Goal: Information Seeking & Learning: Learn about a topic

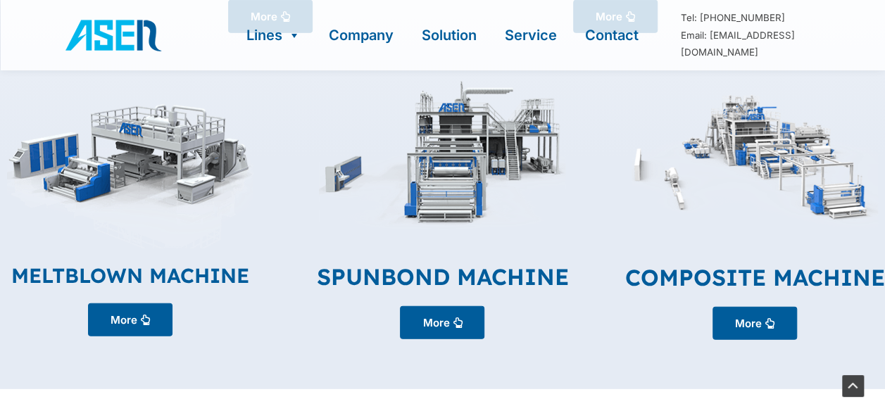
scroll to position [1864, 0]
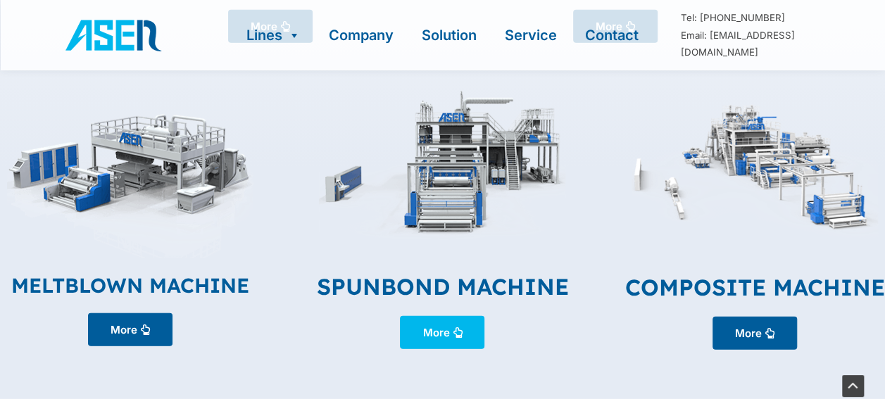
click at [452, 321] on link "More" at bounding box center [442, 332] width 85 height 33
click at [454, 158] on img at bounding box center [442, 164] width 247 height 187
click at [393, 273] on link "SPUNBOND MACHINE" at bounding box center [442, 287] width 252 height 28
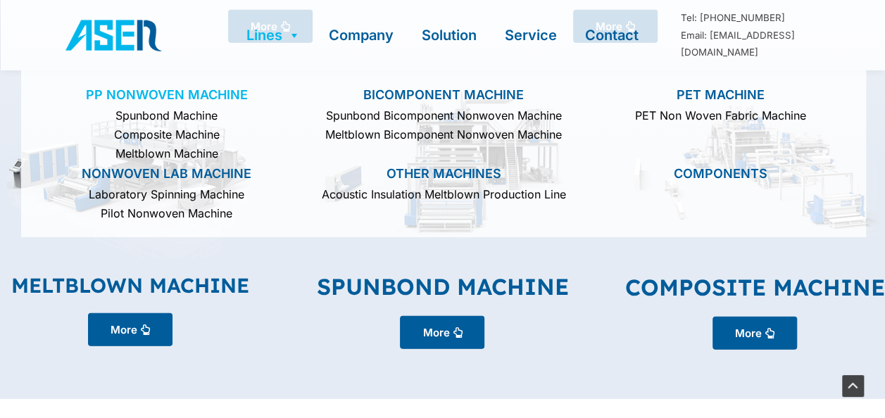
click at [170, 92] on link "PP Nonwoven Machine" at bounding box center [166, 96] width 263 height 22
click at [289, 32] on span at bounding box center [291, 35] width 18 height 17
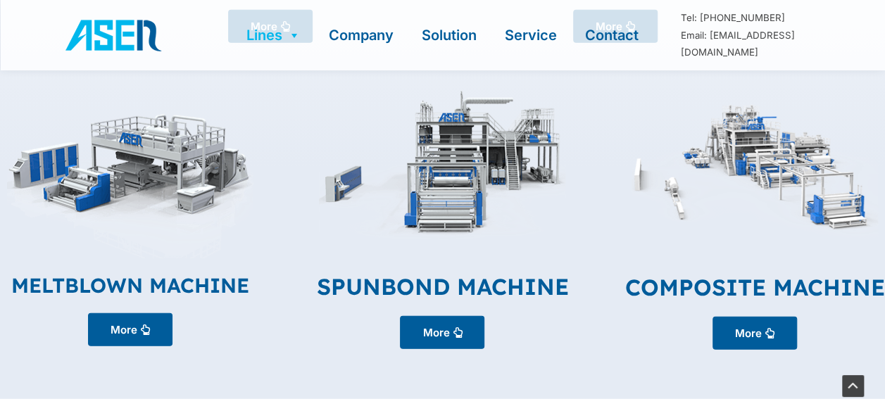
click at [289, 32] on span at bounding box center [291, 35] width 18 height 17
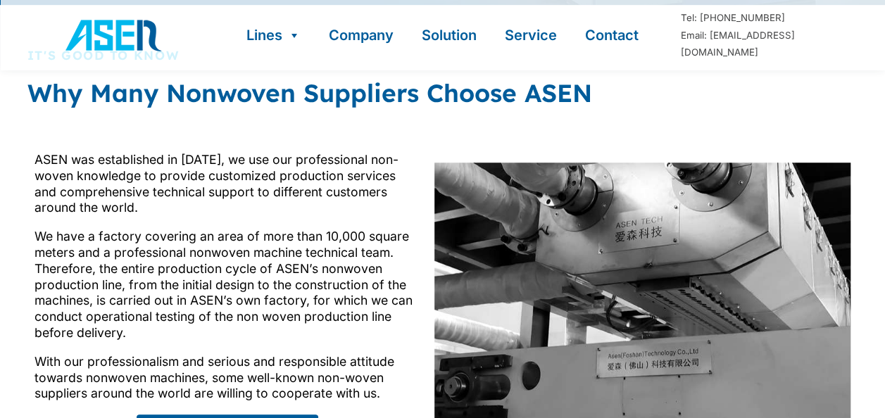
scroll to position [35, 0]
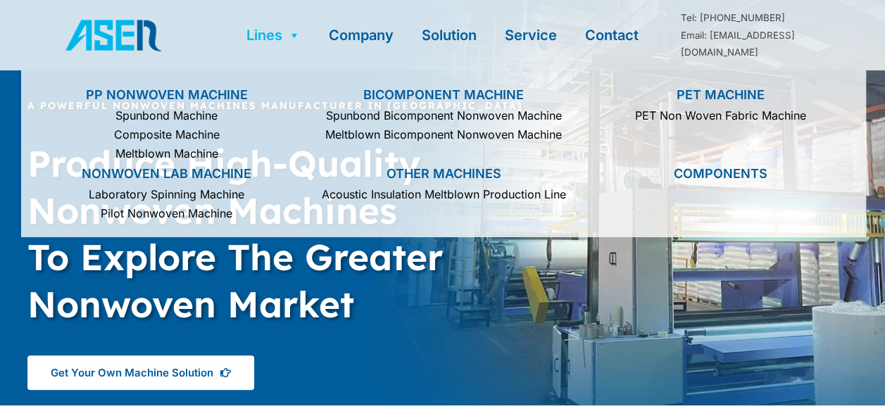
drag, startPoint x: 0, startPoint y: 0, endPoint x: 293, endPoint y: 35, distance: 295.1
click at [293, 35] on span at bounding box center [291, 35] width 18 height 17
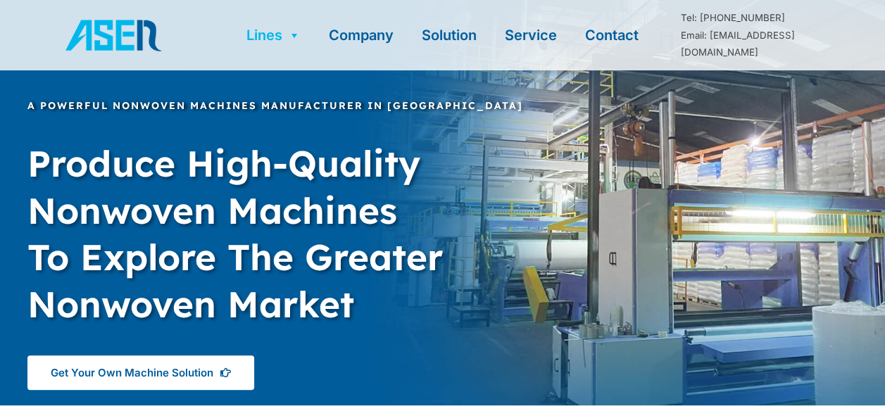
click at [293, 35] on span at bounding box center [291, 35] width 18 height 17
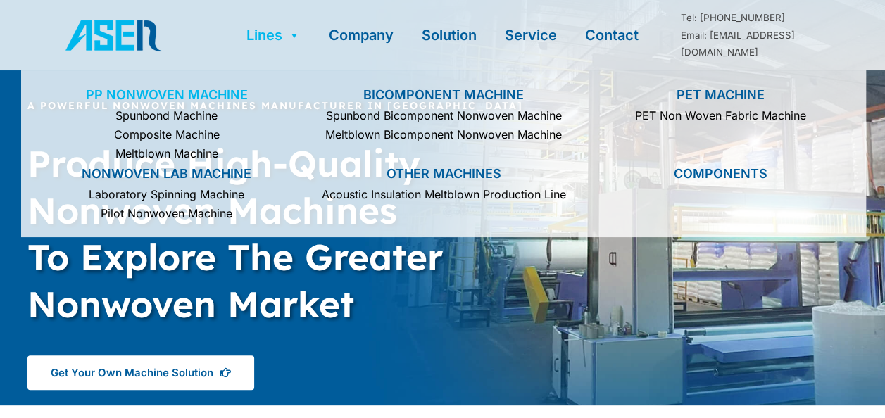
click at [181, 94] on link "PP Nonwoven Machine" at bounding box center [166, 96] width 263 height 22
click at [190, 91] on link "PP Nonwoven Machine" at bounding box center [166, 96] width 263 height 22
